Goal: Task Accomplishment & Management: Complete application form

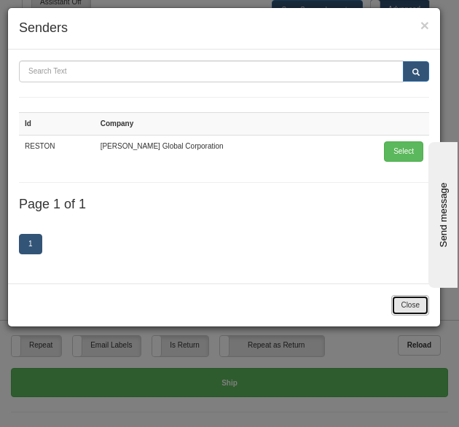
click at [402, 295] on button "Close" at bounding box center [410, 305] width 38 height 20
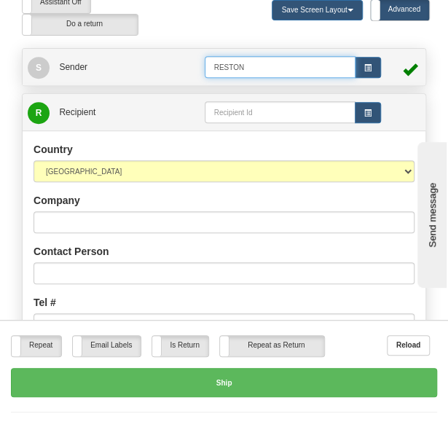
drag, startPoint x: 271, startPoint y: 68, endPoint x: 125, endPoint y: 52, distance: 146.4
click at [125, 52] on tr "S Sender RESTON" at bounding box center [224, 66] width 392 height 29
type input "Heber"
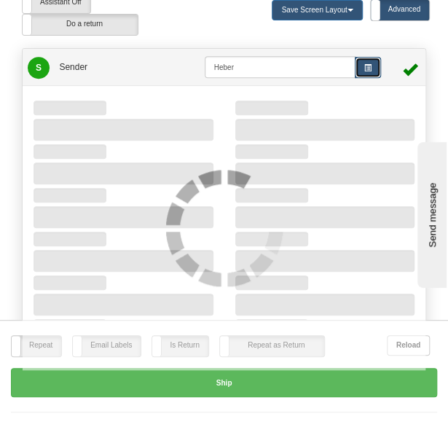
click at [370, 68] on span "button" at bounding box center [367, 68] width 7 height 7
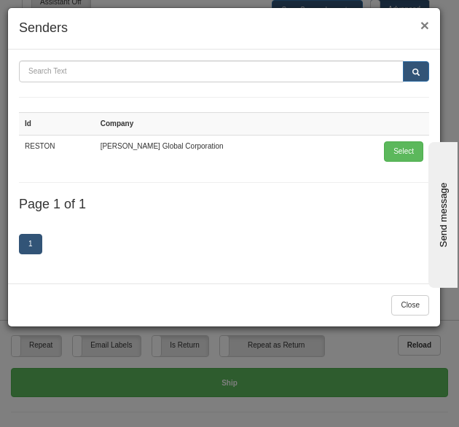
click at [426, 25] on span "×" at bounding box center [424, 25] width 9 height 17
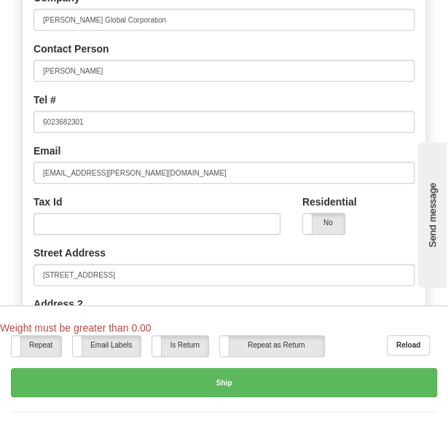
scroll to position [269, 0]
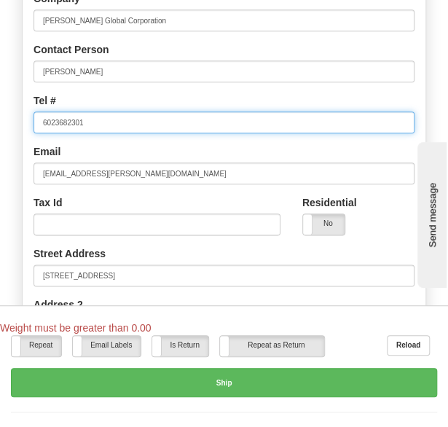
drag, startPoint x: 100, startPoint y: 118, endPoint x: -4, endPoint y: 119, distance: 104.8
type input "4356716064"
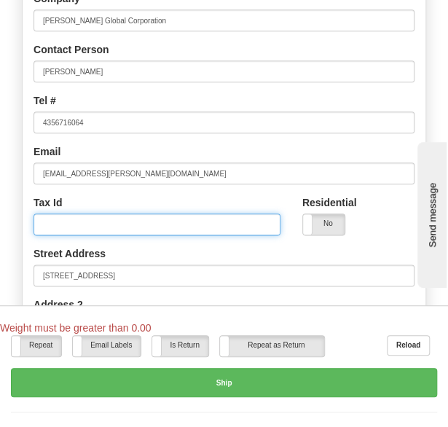
click at [114, 223] on input "Tax Id" at bounding box center [156, 224] width 247 height 22
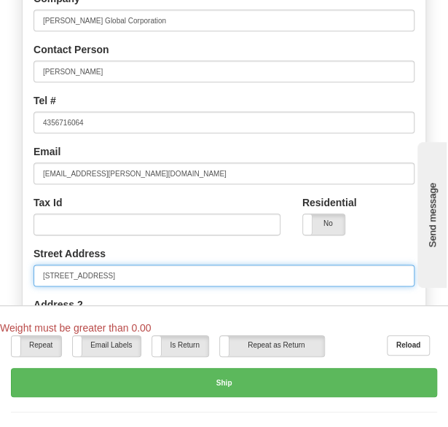
drag, startPoint x: 151, startPoint y: 274, endPoint x: -4, endPoint y: 239, distance: 159.8
type input "[STREET_ADDRESS]"
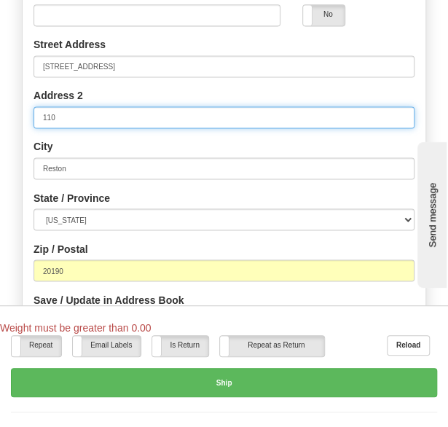
scroll to position [483, 0]
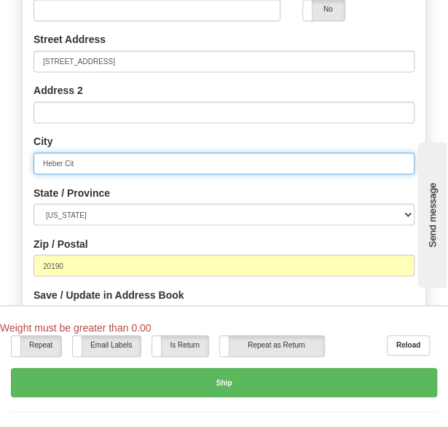
type input "[GEOGRAPHIC_DATA]"
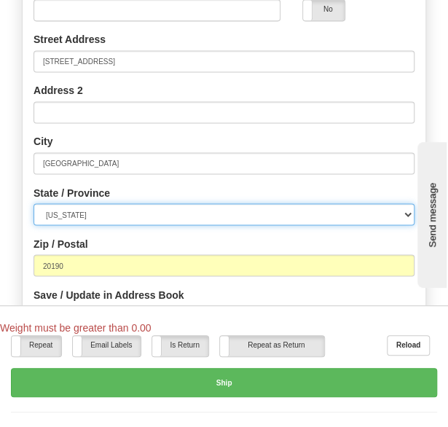
select select "UT"
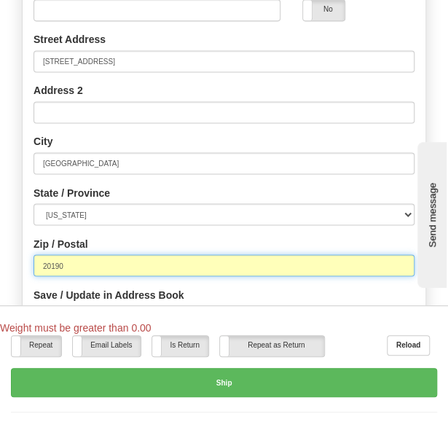
click at [111, 262] on input "20190" at bounding box center [223, 265] width 381 height 22
drag, startPoint x: 111, startPoint y: 262, endPoint x: -4, endPoint y: 263, distance: 115.0
type input "84032"
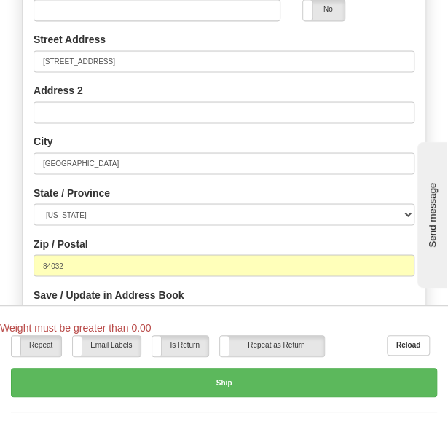
click at [24, 239] on div "Street Address [STREET_ADDRESS] Address 2 [GEOGRAPHIC_DATA] State / Province [U…" at bounding box center [224, 185] width 402 height 306
